Goal: Check status: Check status

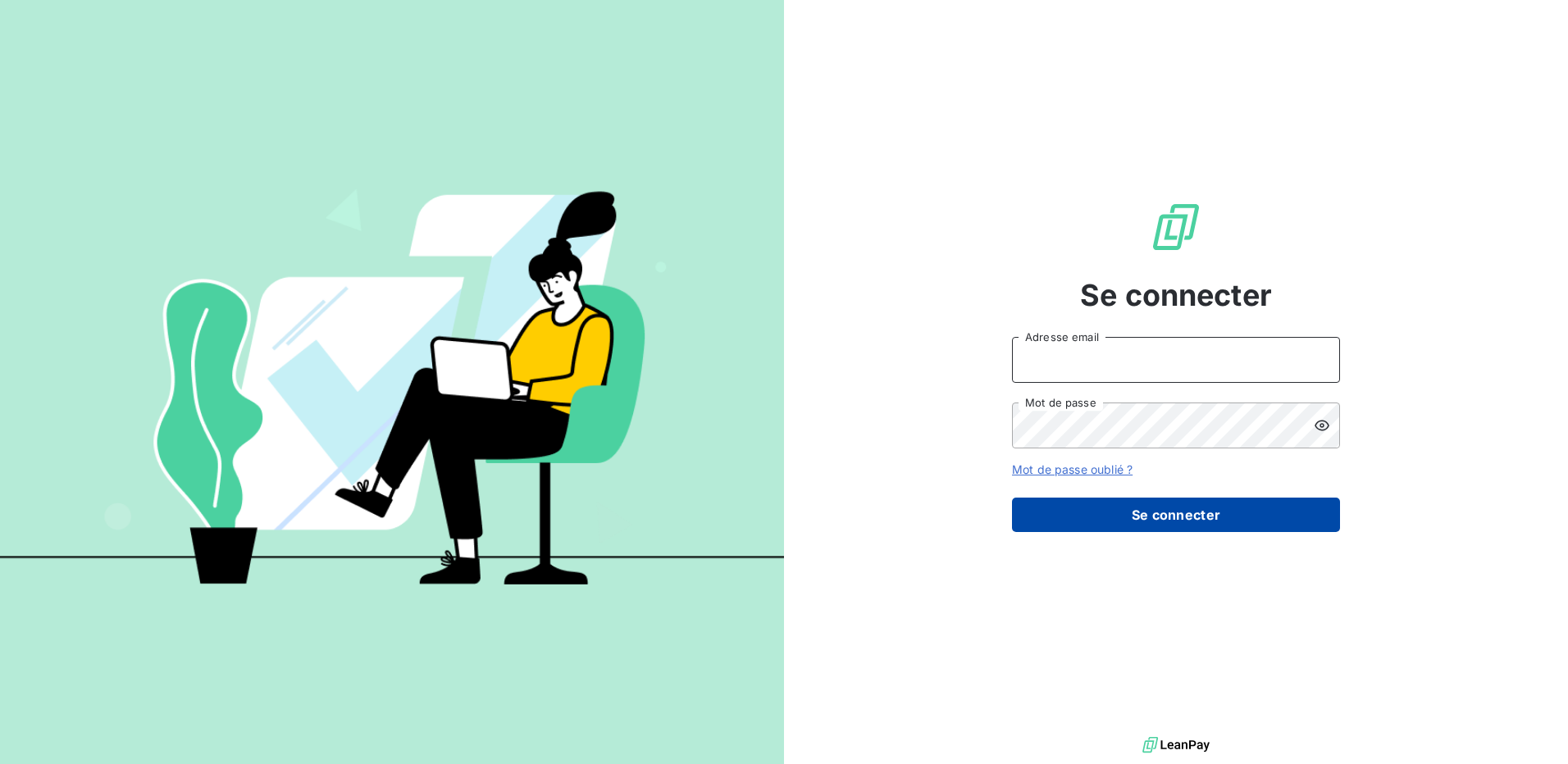
type input "[PERSON_NAME][EMAIL_ADDRESS][DOMAIN_NAME]"
click at [1191, 514] on button "Se connecter" at bounding box center [1176, 514] width 328 height 34
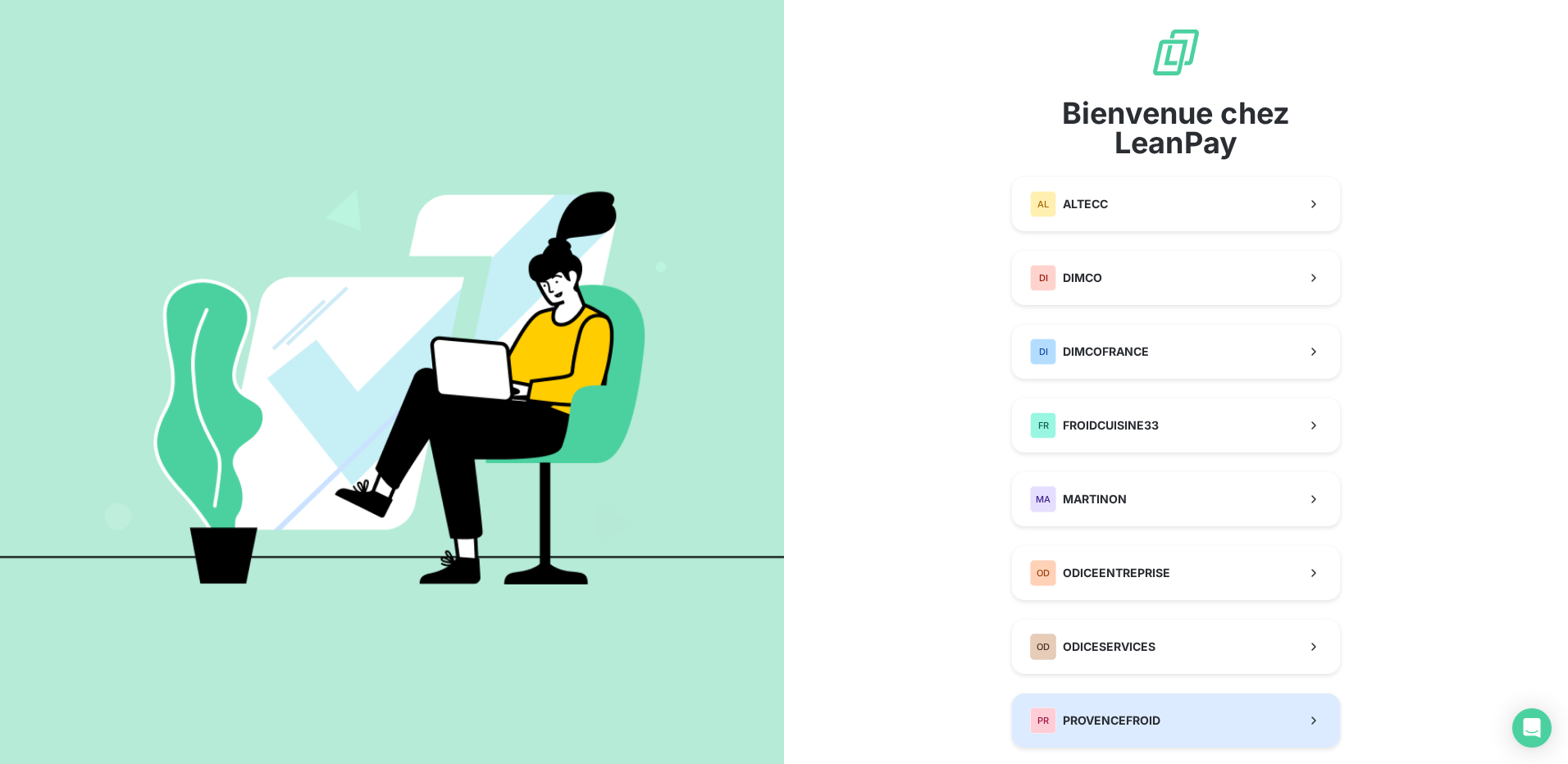
click at [1138, 728] on span "PROVENCEFROID" at bounding box center [1111, 721] width 98 height 17
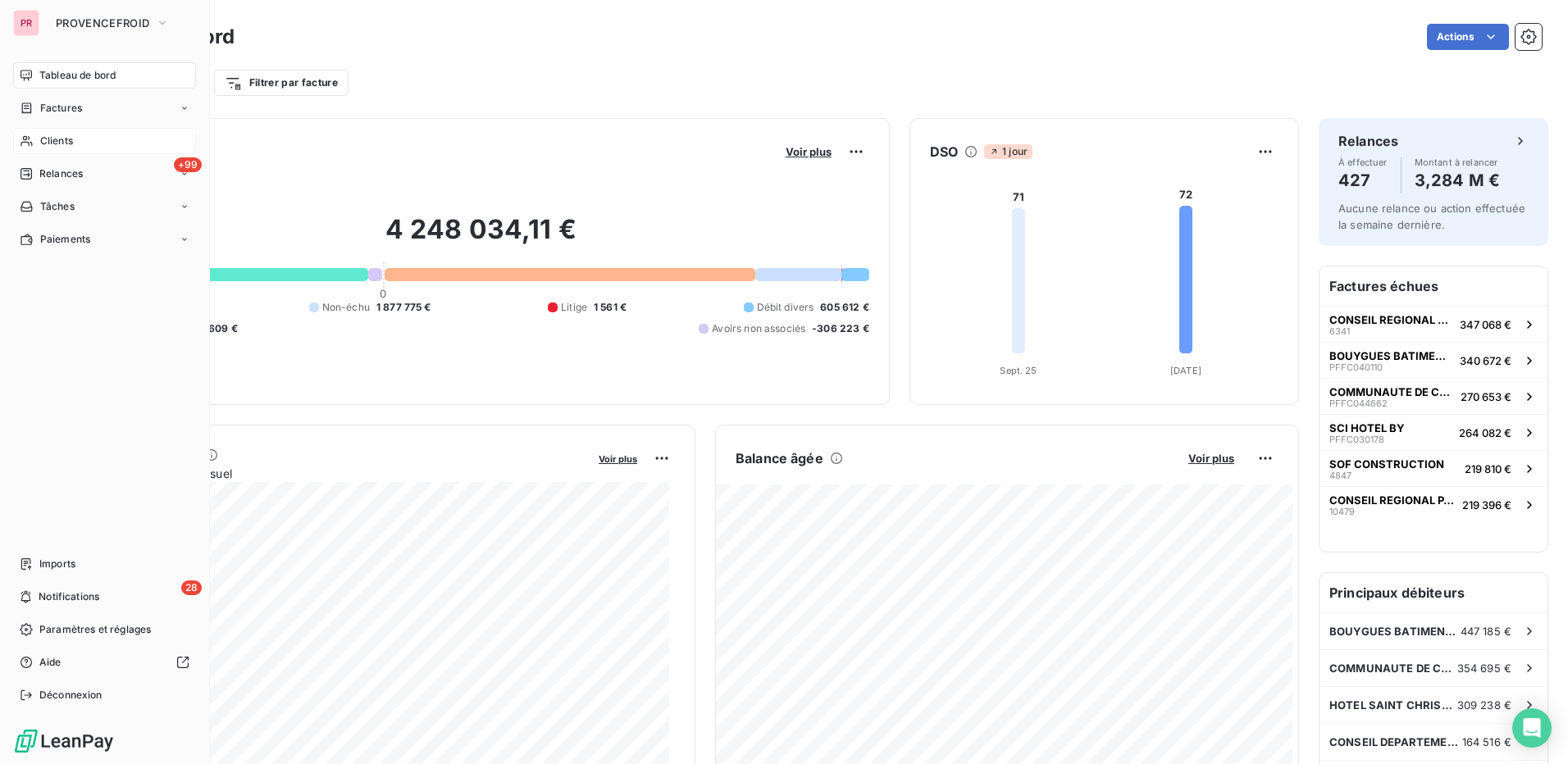
click at [90, 140] on div "Clients" at bounding box center [105, 140] width 183 height 26
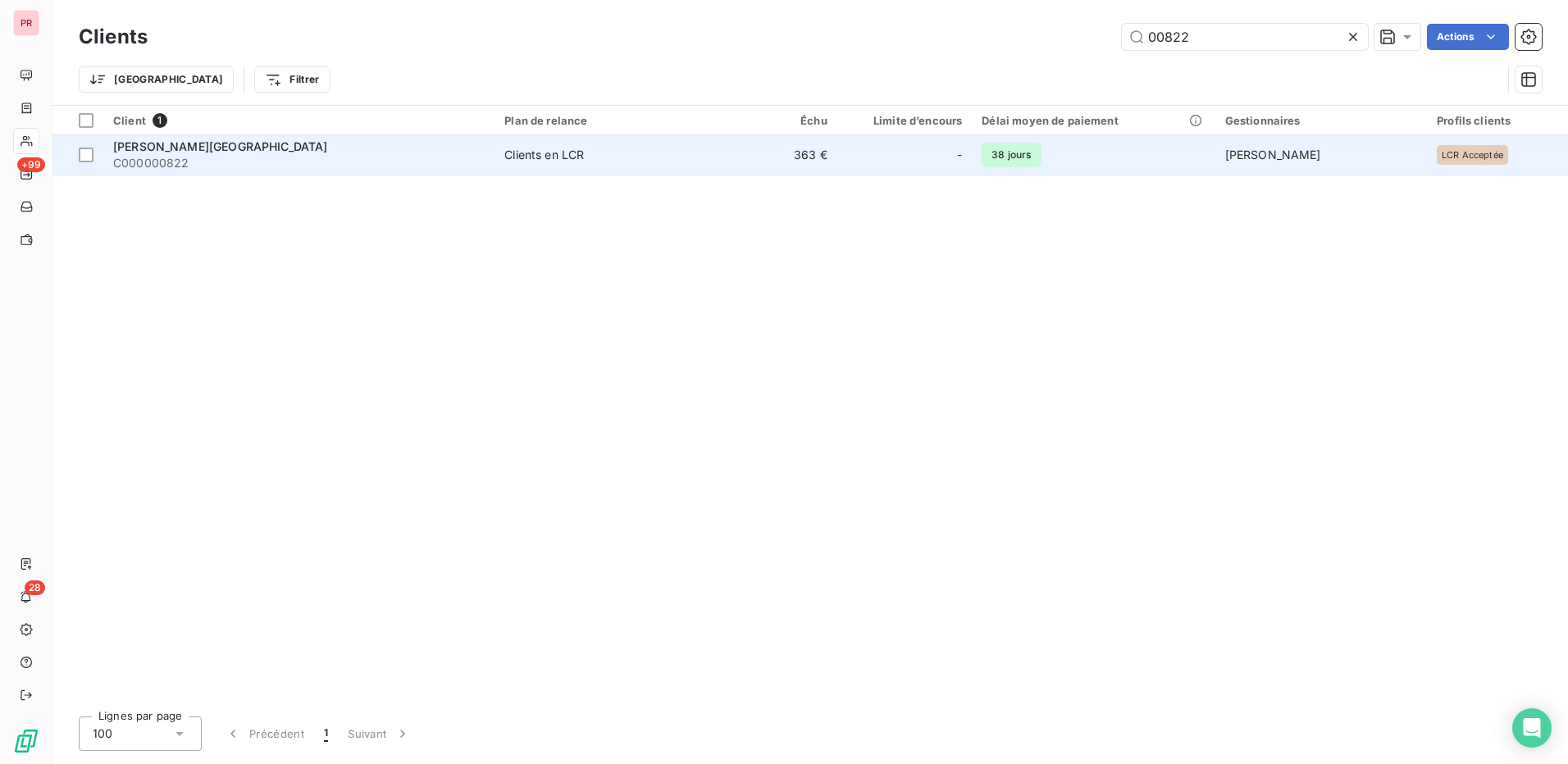
type input "00822"
click at [289, 152] on div "[PERSON_NAME][GEOGRAPHIC_DATA]" at bounding box center [299, 147] width 372 height 17
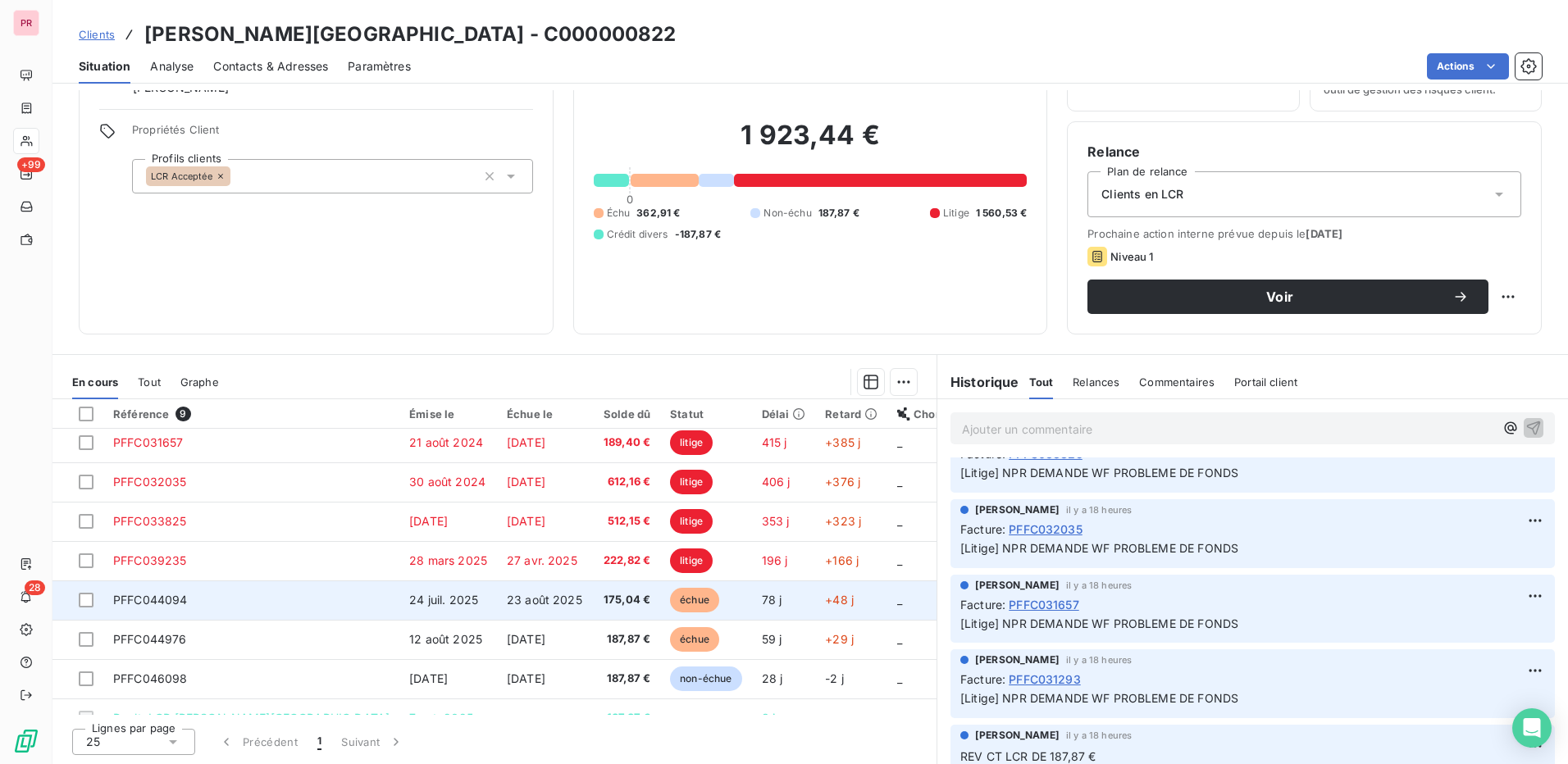
scroll to position [69, 0]
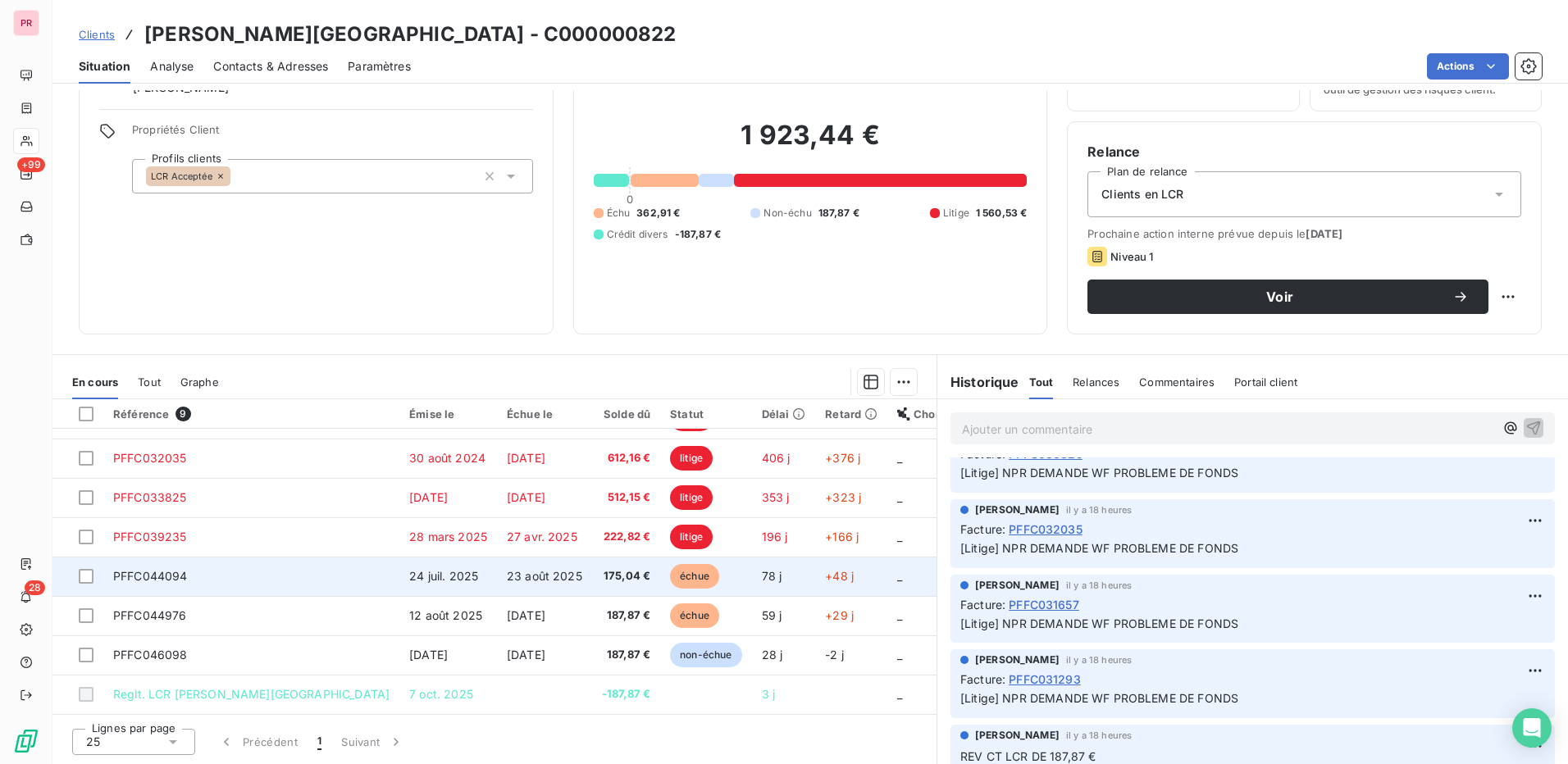
click at [172, 577] on span "PFFC044094" at bounding box center [150, 576] width 75 height 14
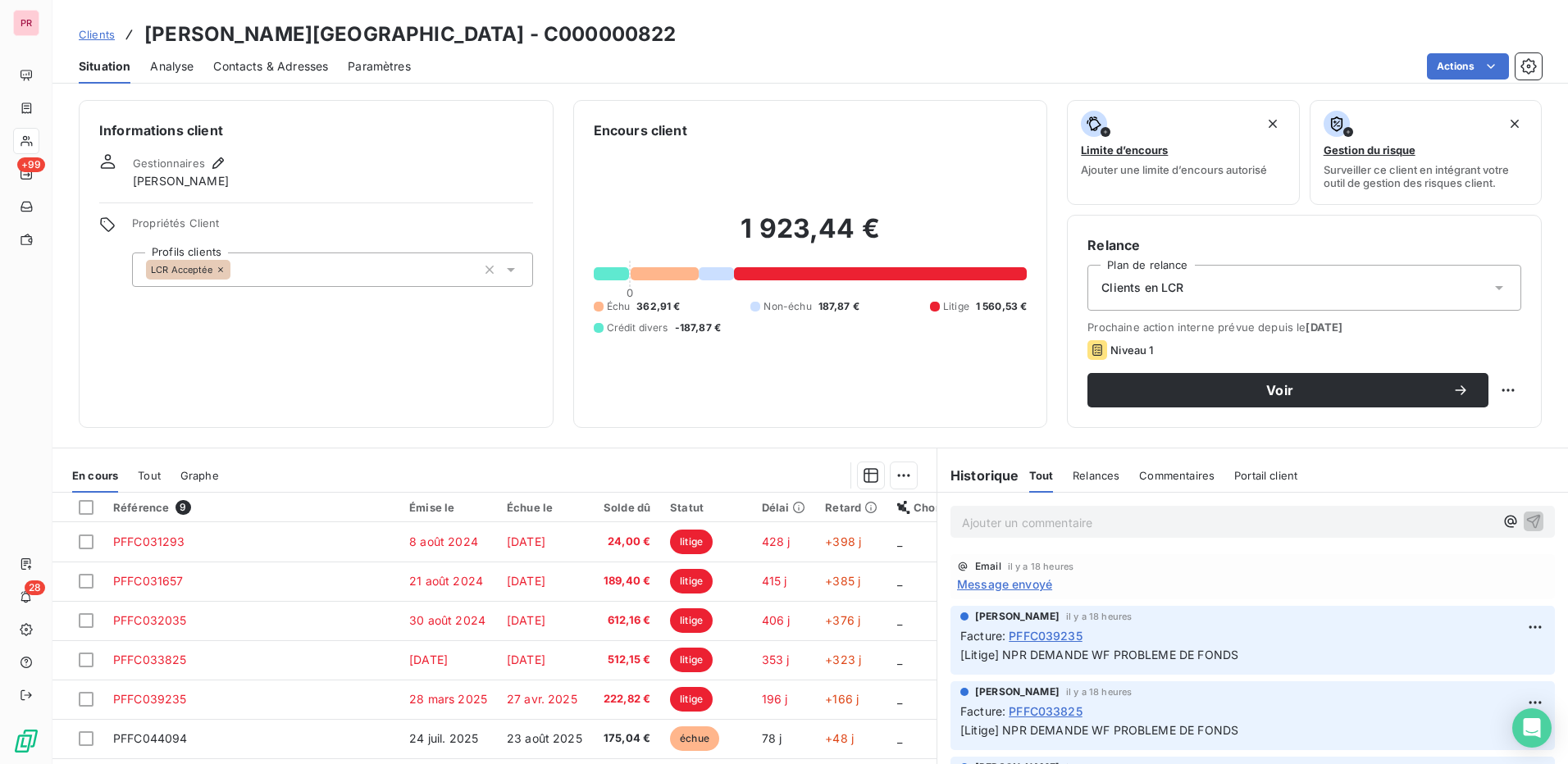
scroll to position [93, 0]
